Goal: Task Accomplishment & Management: Complete application form

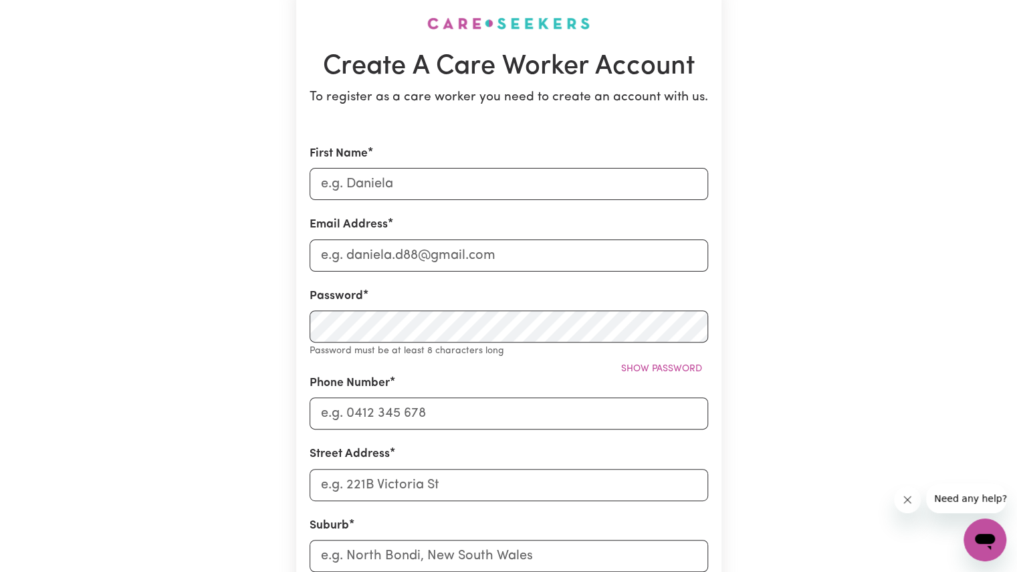
scroll to position [66, 0]
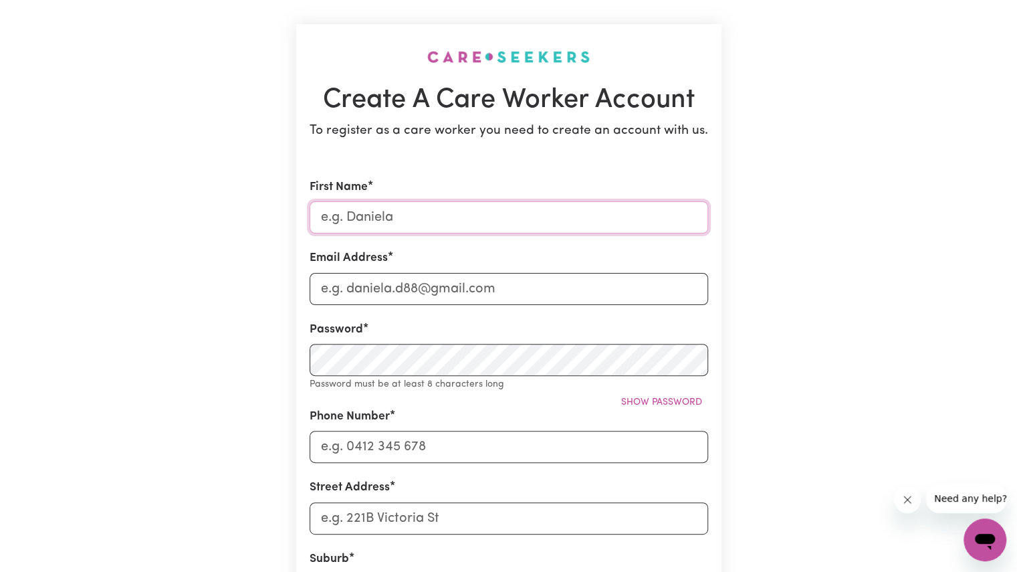
click at [370, 215] on input "First Name" at bounding box center [509, 217] width 399 height 32
type input "[PERSON_NAME]"
type input "[EMAIL_ADDRESS][DOMAIN_NAME]"
type input "0406872259"
type input "[STREET_ADDRESS]"
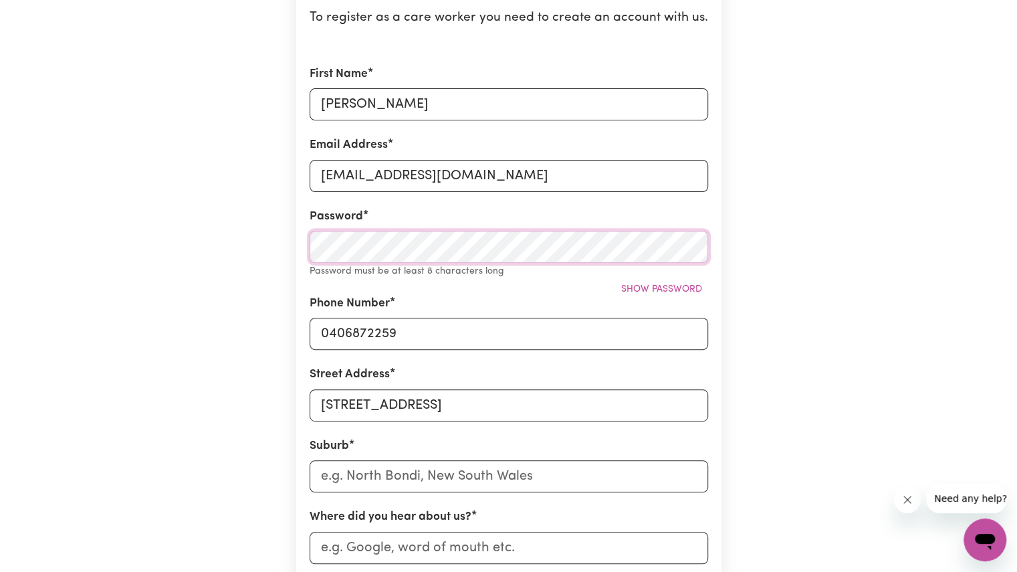
scroll to position [179, 0]
click at [368, 463] on input "text" at bounding box center [509, 475] width 399 height 32
type input "Mac"
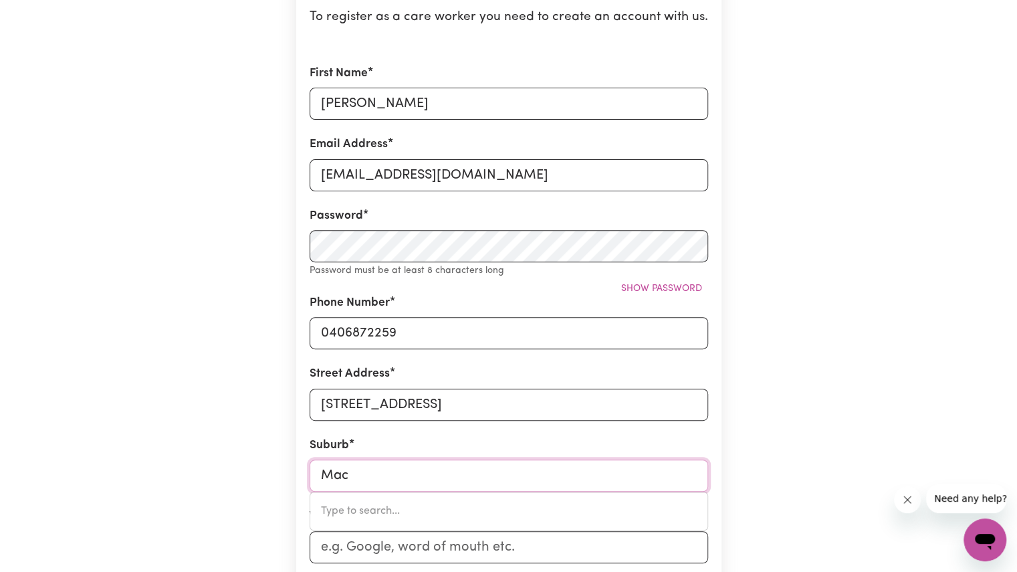
type input "MacALISTER, [GEOGRAPHIC_DATA], 4406"
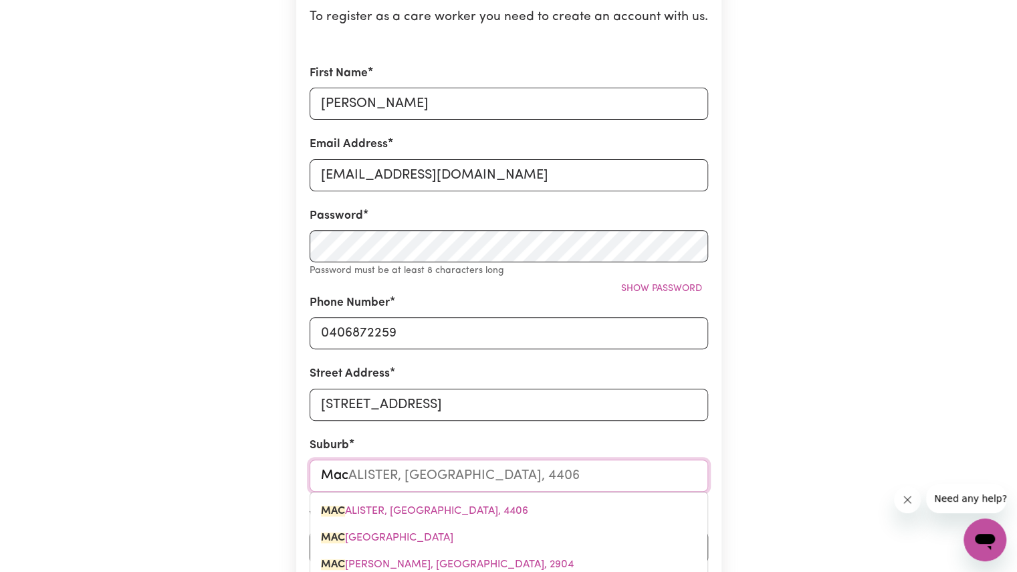
type input "Macg"
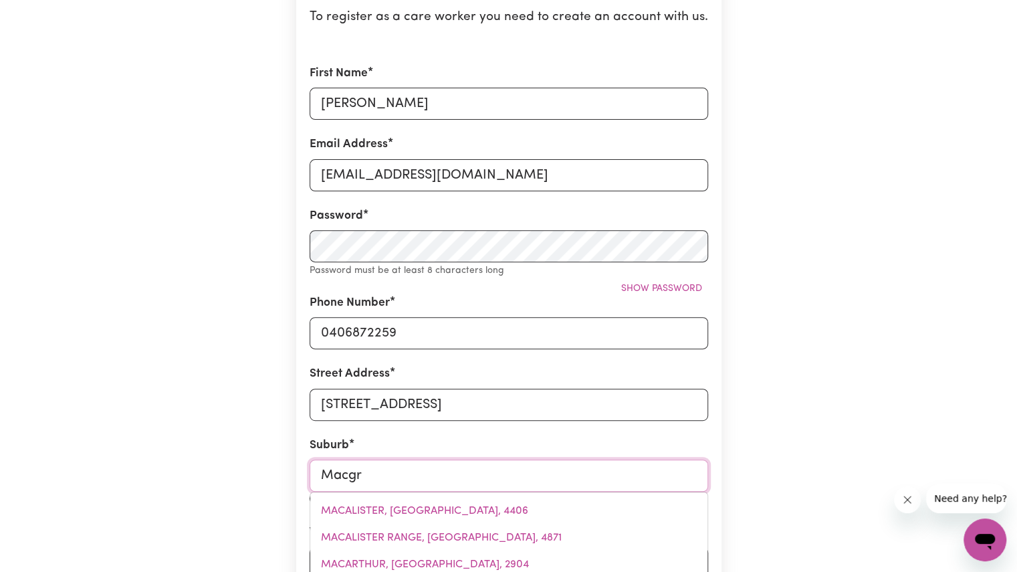
type input "Macgre"
type input "MacgreGOR, [GEOGRAPHIC_DATA], 2615"
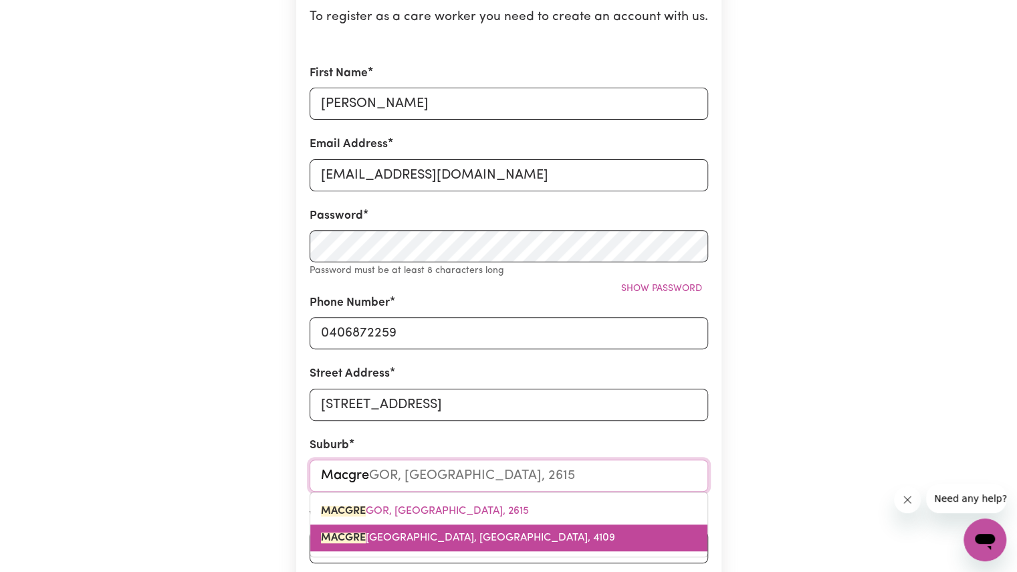
click at [356, 535] on mark "MACGRE" at bounding box center [343, 537] width 45 height 11
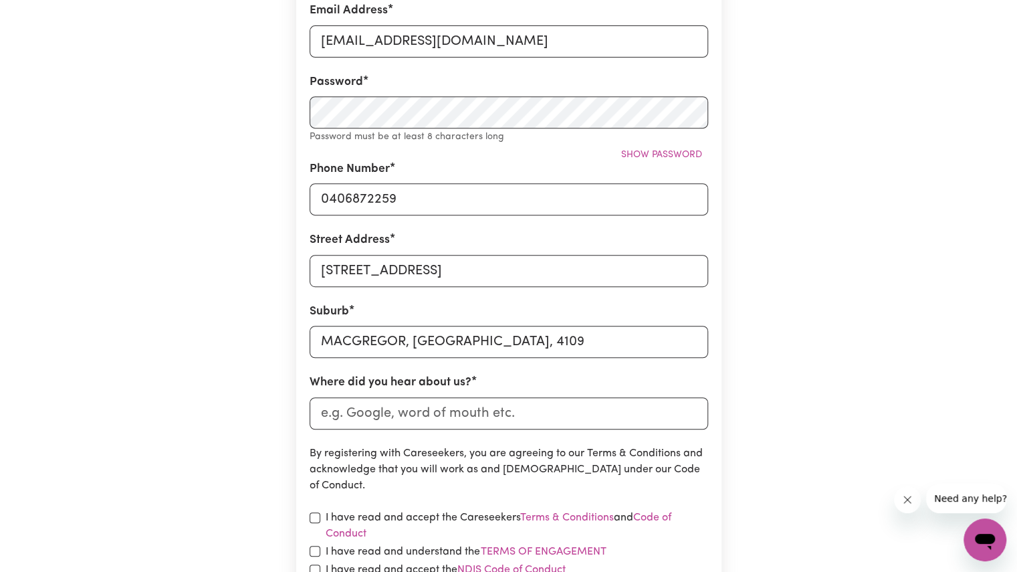
scroll to position [325, 0]
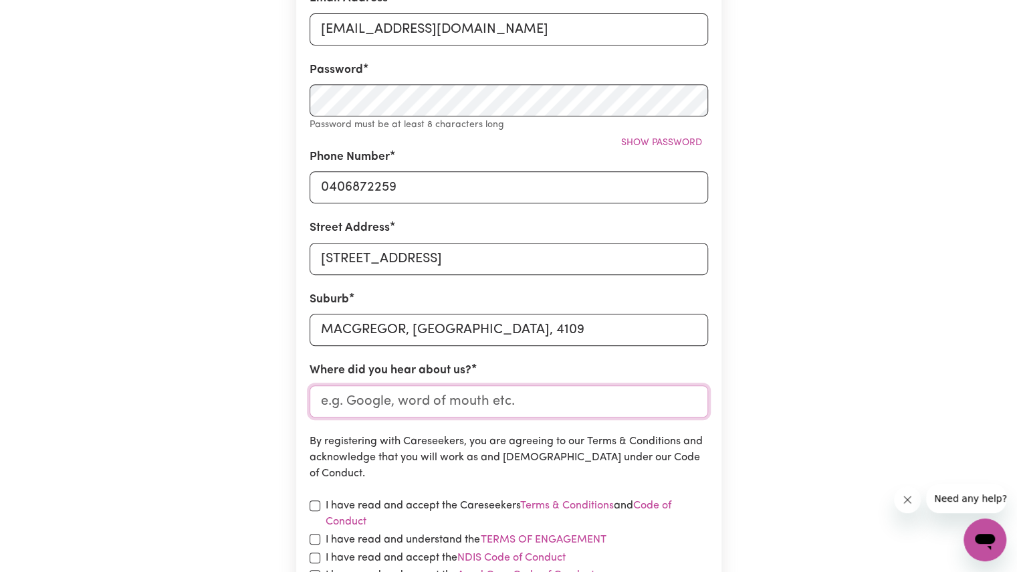
click at [383, 401] on input "Where did you hear about us?" at bounding box center [509, 401] width 399 height 32
type input "indeed"
click at [314, 502] on input "checkbox" at bounding box center [315, 505] width 11 height 11
checkbox input "true"
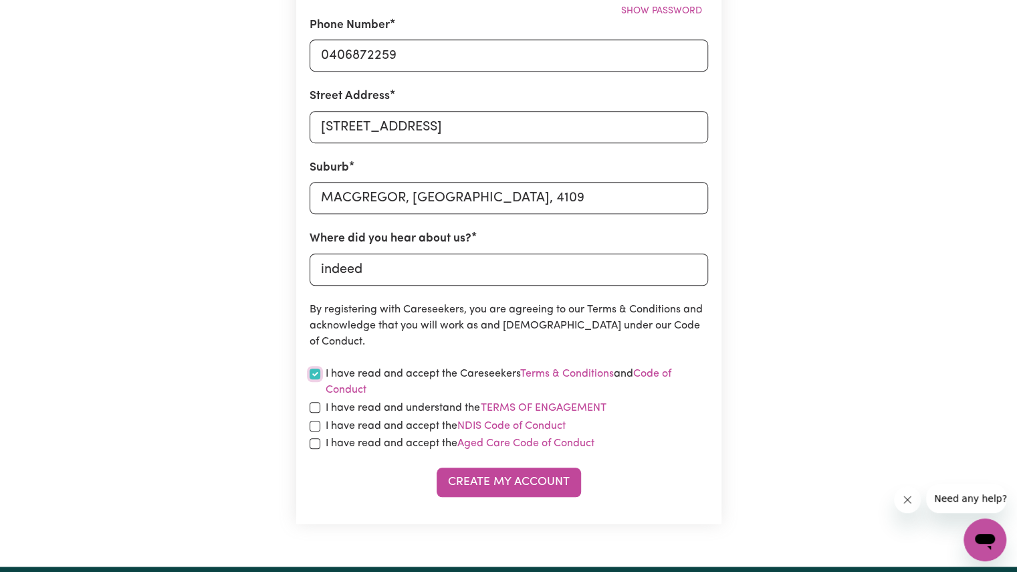
scroll to position [467, 0]
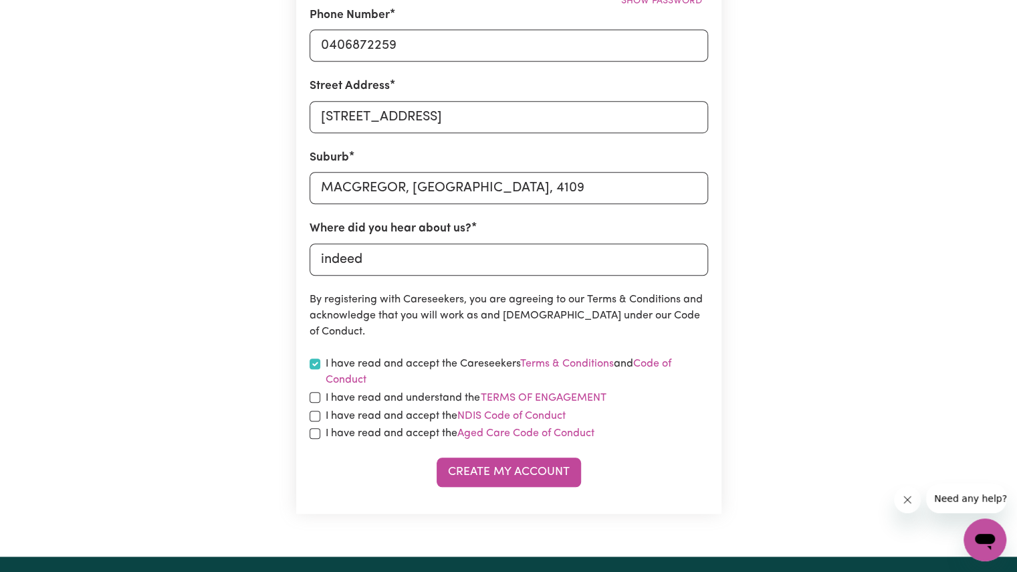
click at [317, 405] on div "I have read and understand the Terms of Engagement" at bounding box center [509, 397] width 399 height 17
click at [315, 401] on input "checkbox" at bounding box center [315, 397] width 11 height 11
checkbox input "true"
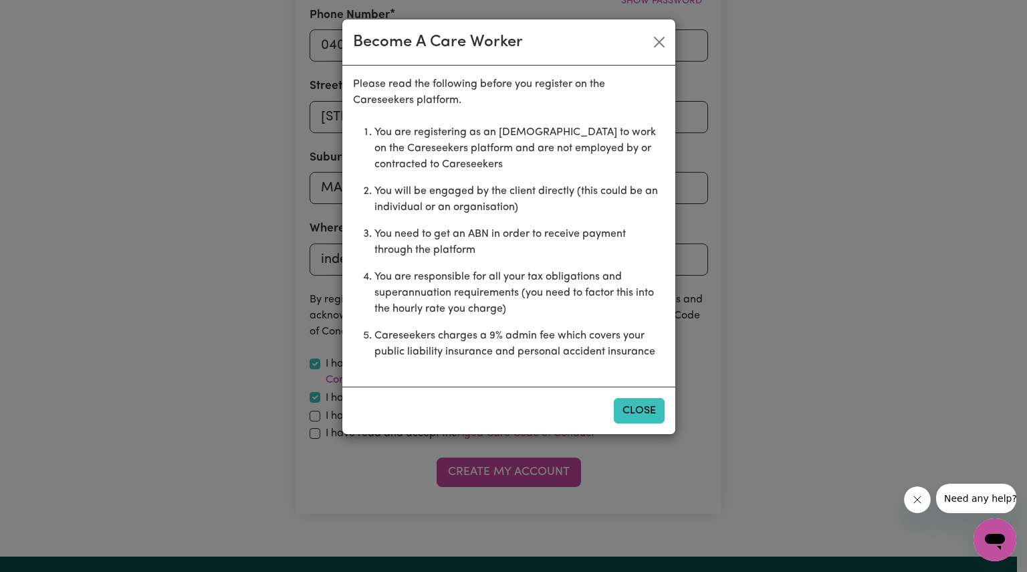
click at [629, 409] on button "Close" at bounding box center [639, 410] width 51 height 25
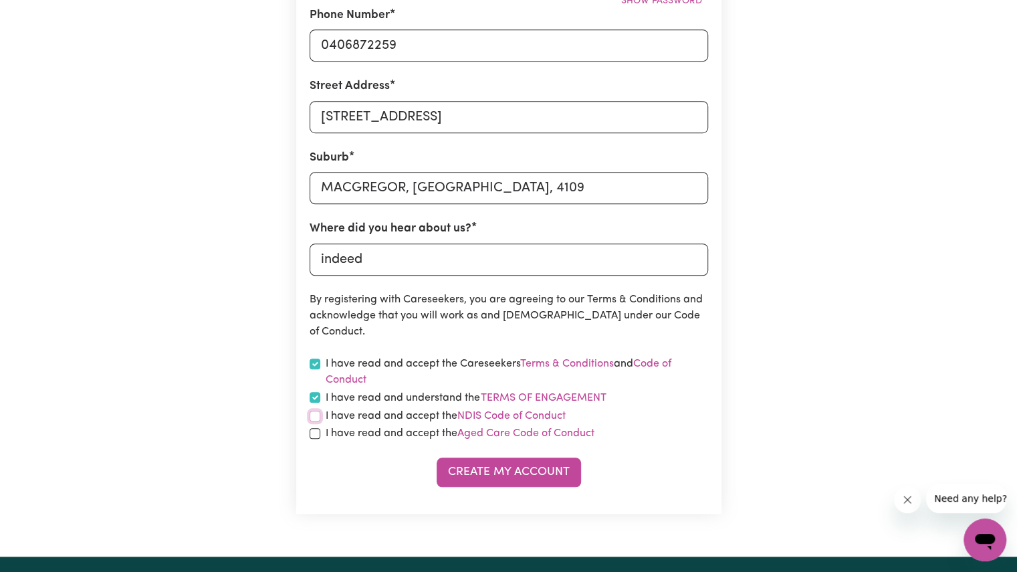
click at [316, 420] on input "checkbox" at bounding box center [315, 416] width 11 height 11
checkbox input "true"
click at [314, 435] on input "checkbox" at bounding box center [315, 433] width 11 height 11
checkbox input "true"
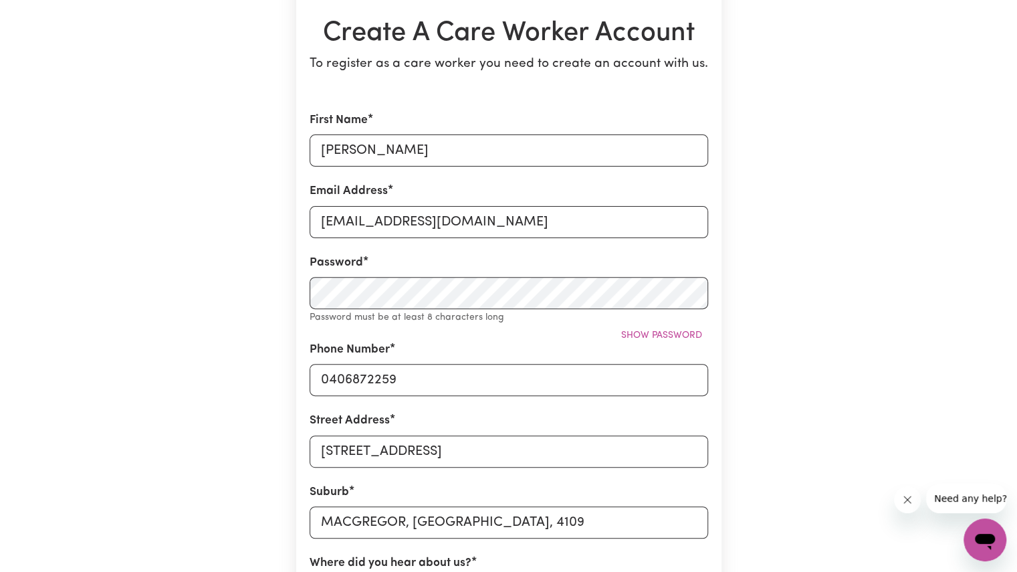
scroll to position [139, 0]
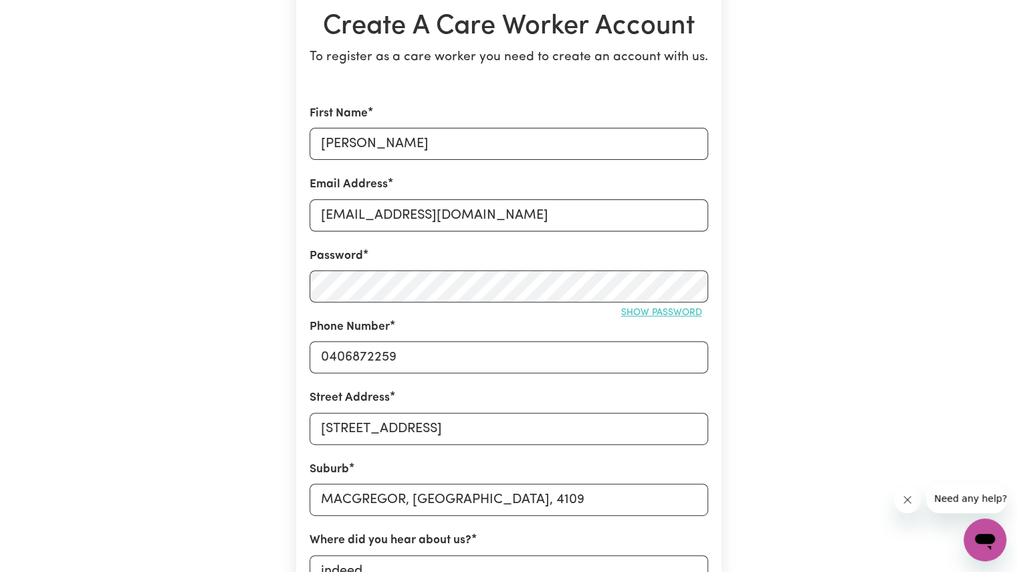
click at [674, 310] on span "Show password" at bounding box center [661, 313] width 81 height 10
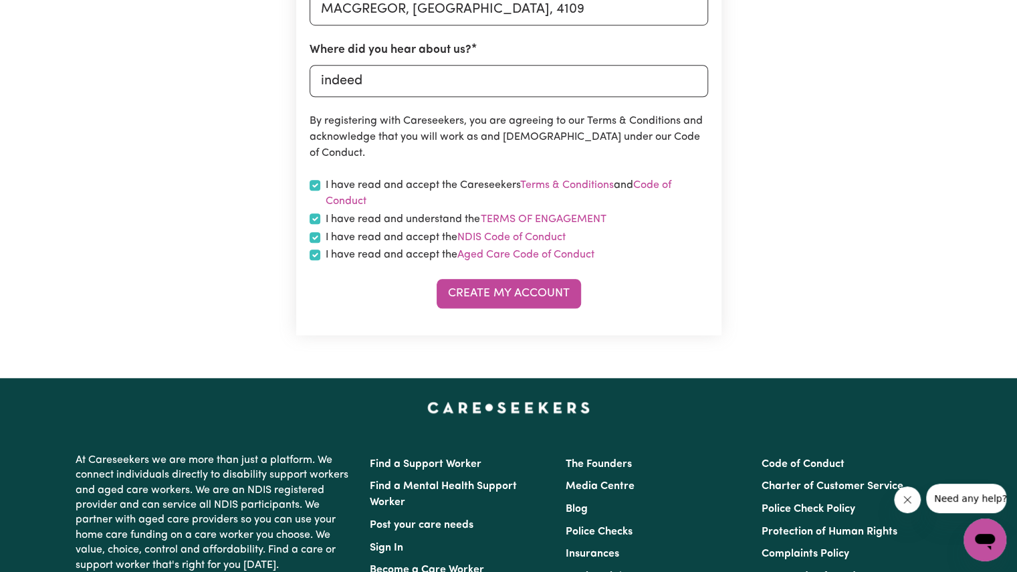
scroll to position [639, 0]
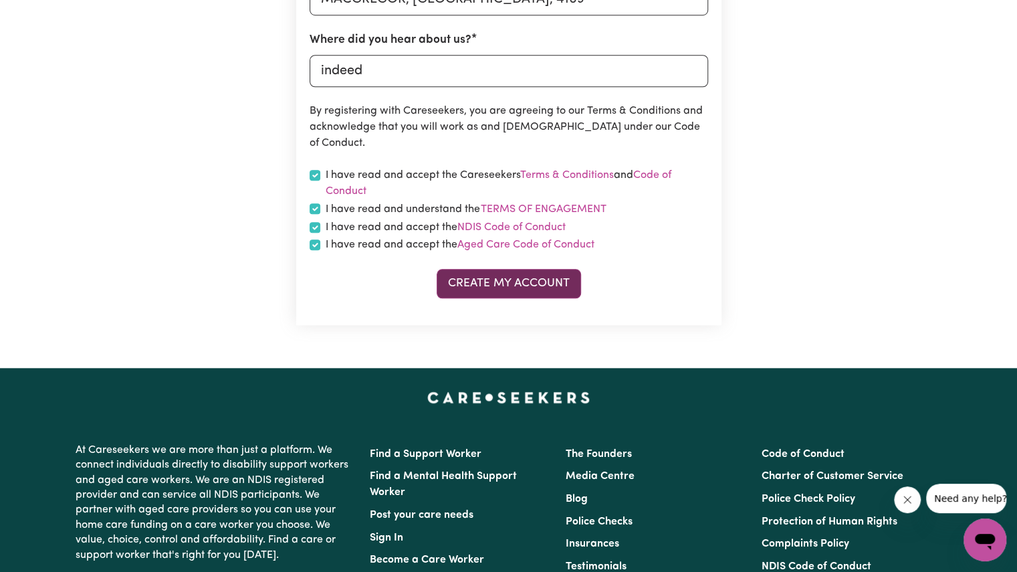
click at [473, 292] on button "Create My Account" at bounding box center [509, 283] width 144 height 29
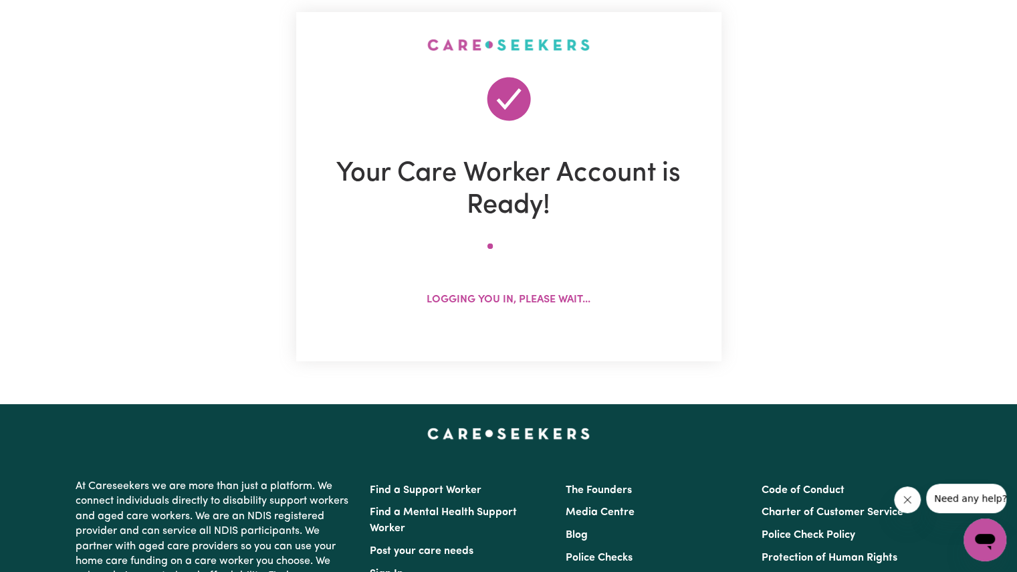
scroll to position [0, 0]
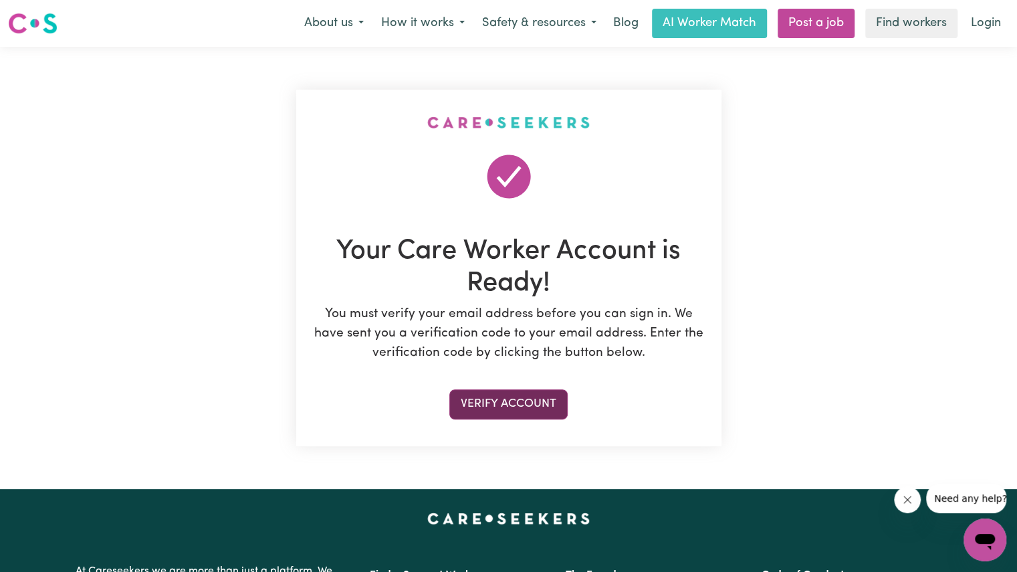
click at [534, 401] on button "Verify Account" at bounding box center [508, 403] width 118 height 29
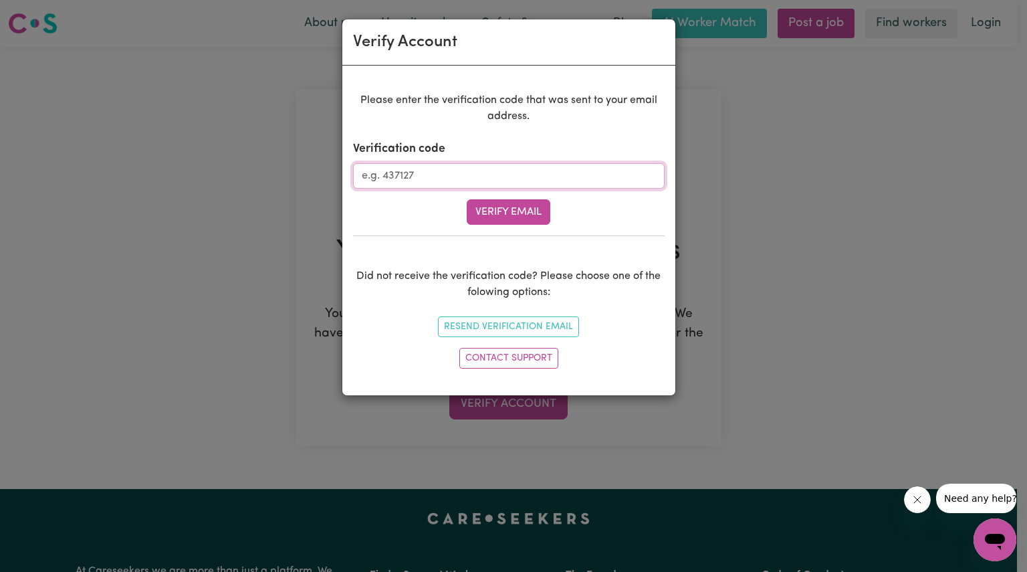
click at [433, 171] on input "Verification code" at bounding box center [509, 175] width 312 height 25
paste input "914893"
type input "914893"
click at [500, 209] on button "Verify Email" at bounding box center [509, 211] width 84 height 25
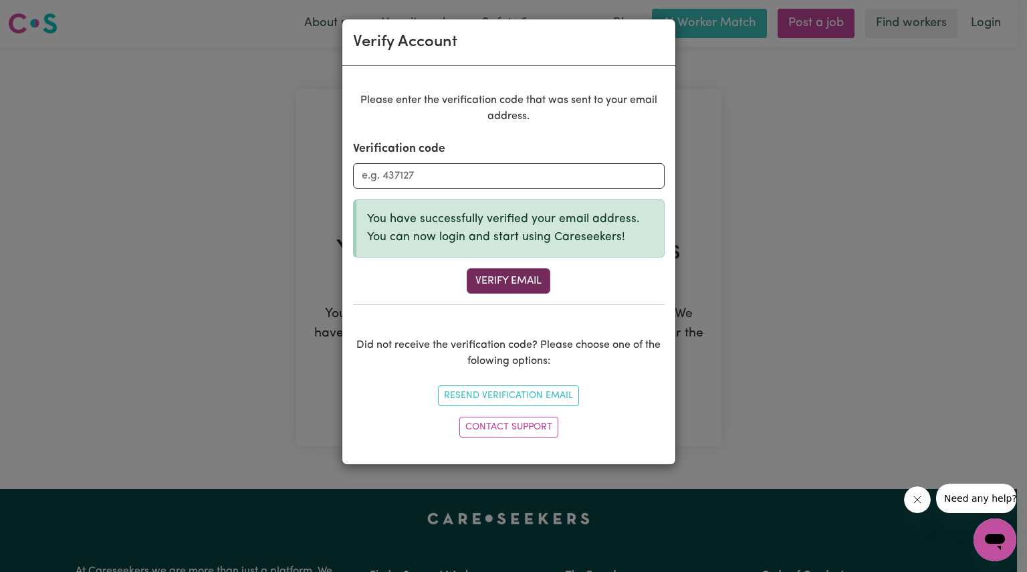
click at [494, 278] on button "Verify Email" at bounding box center [509, 280] width 84 height 25
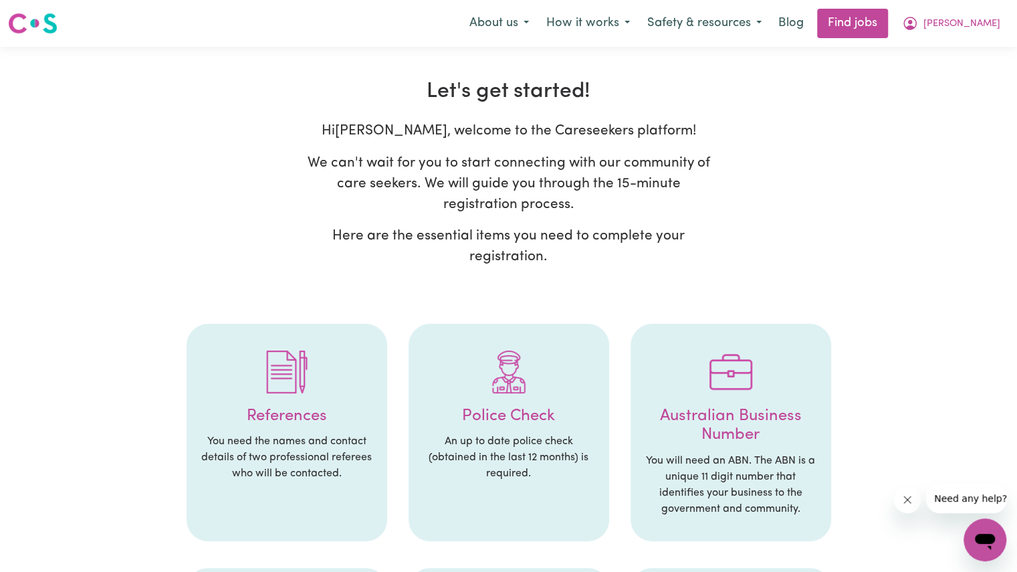
click at [477, 451] on p "An up to date police check (obtained in the last 12 months) is required." at bounding box center [509, 457] width 174 height 48
